Goal: Check status: Check status

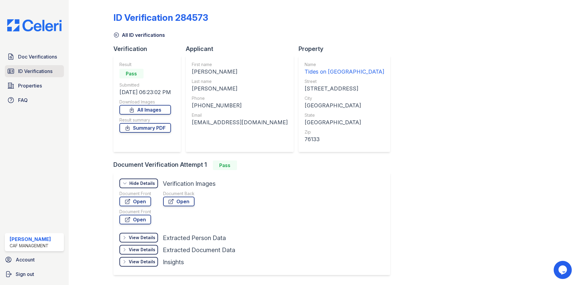
click at [44, 68] on span "ID Verifications" at bounding box center [35, 71] width 34 height 7
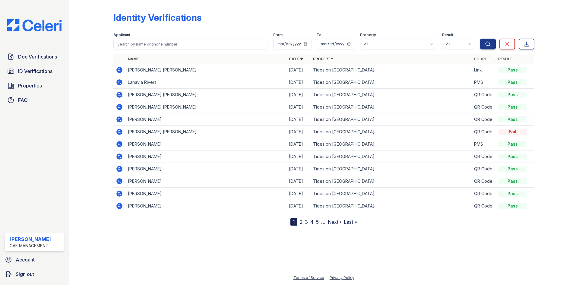
click at [117, 70] on icon at bounding box center [119, 70] width 6 height 6
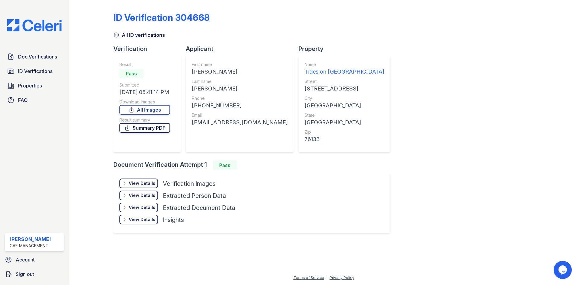
click at [130, 126] on icon at bounding box center [127, 128] width 6 height 6
click at [142, 185] on div "View Details" at bounding box center [142, 183] width 27 height 6
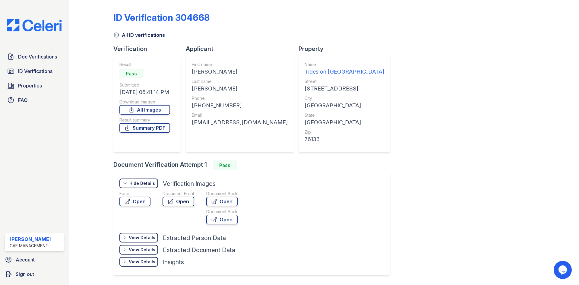
click at [170, 202] on icon at bounding box center [171, 201] width 6 height 6
click at [209, 206] on div "Document Back Open Document Back Open" at bounding box center [221, 209] width 31 height 36
click at [211, 207] on div "Document Back Open Document Back Open" at bounding box center [221, 209] width 31 height 36
click at [215, 203] on icon at bounding box center [214, 201] width 6 height 6
